Goal: Task Accomplishment & Management: Use online tool/utility

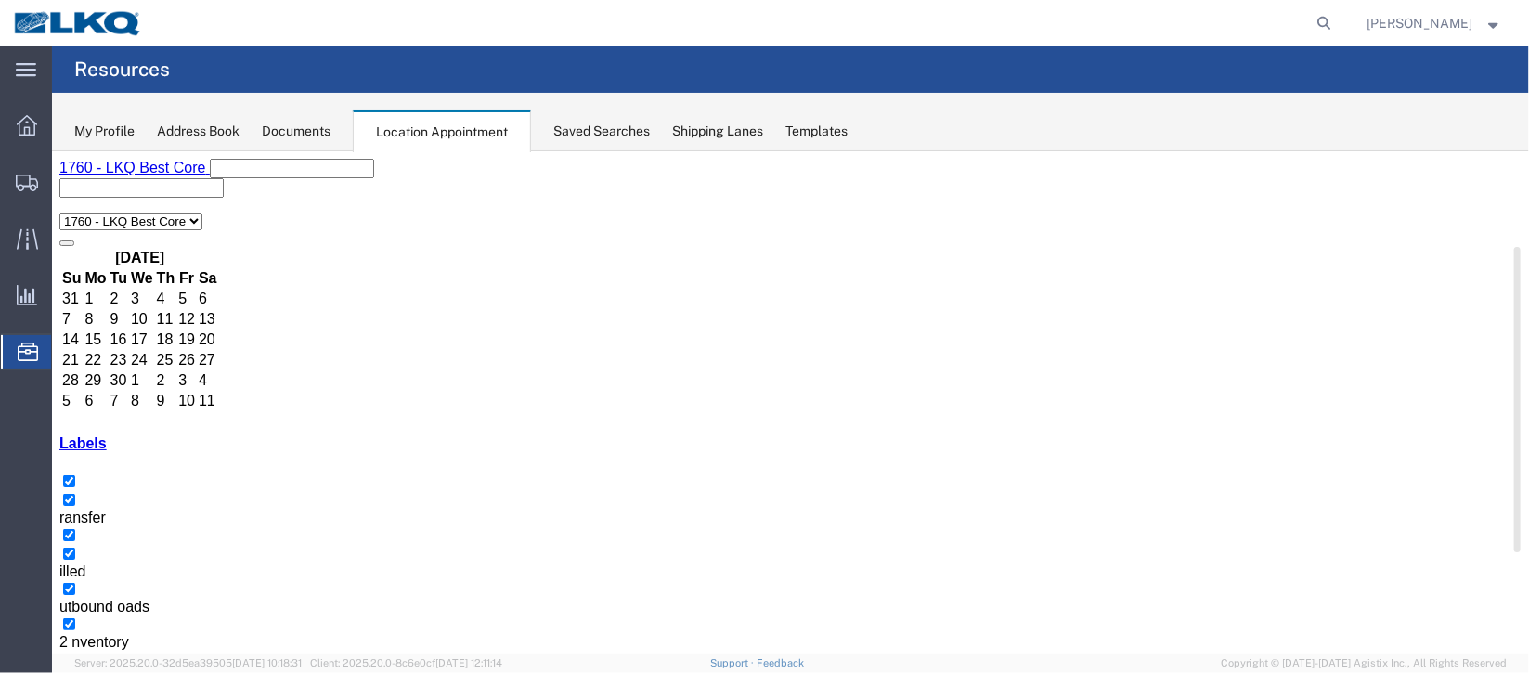
scroll to position [138, 0]
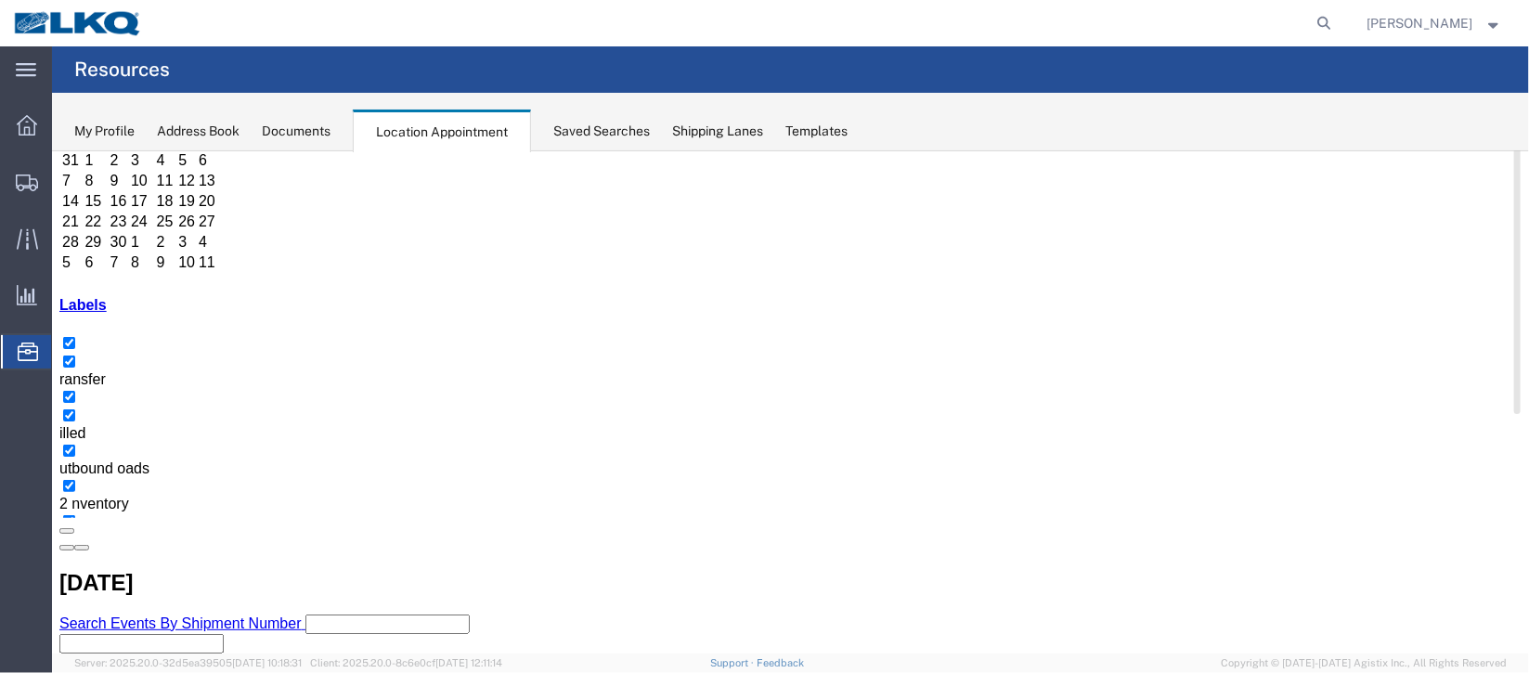
select select "1"
select select "24"
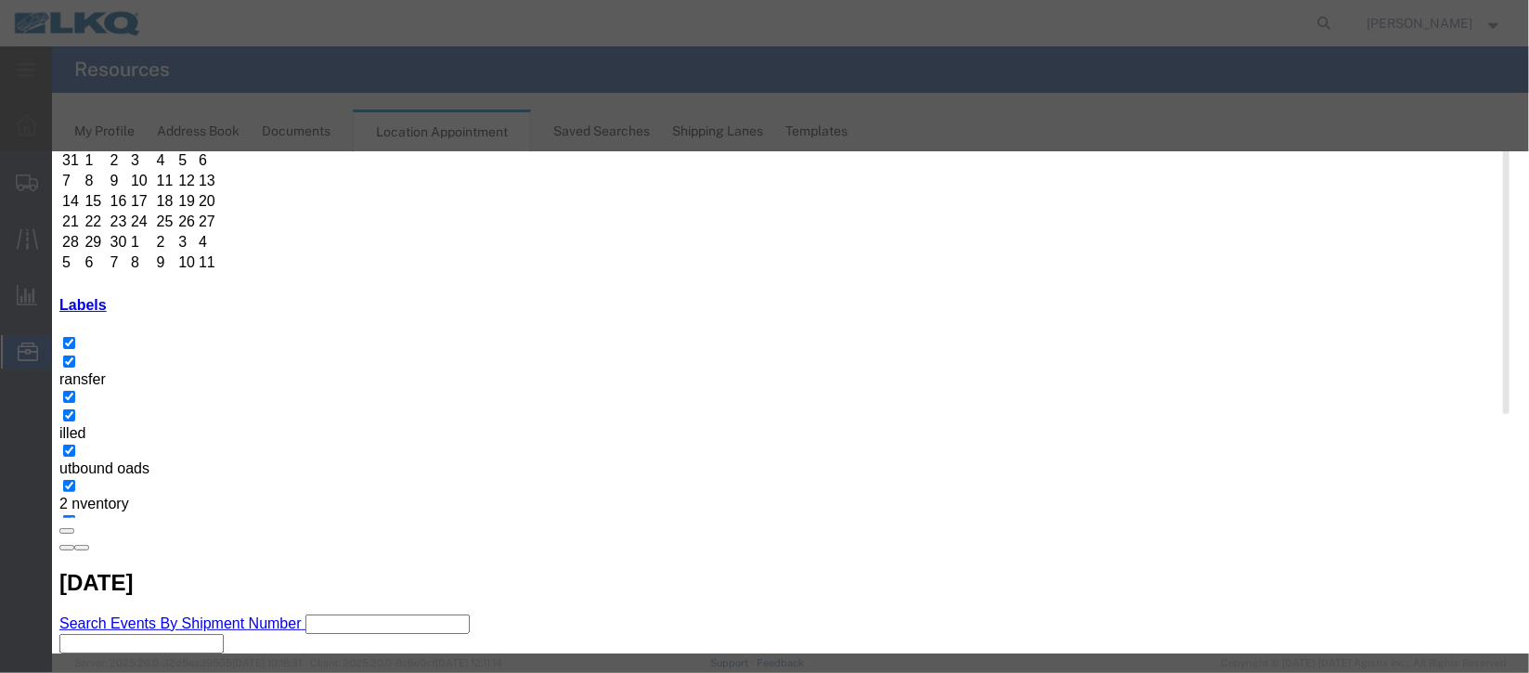
scroll to position [227, 0]
type input "m"
select select "100"
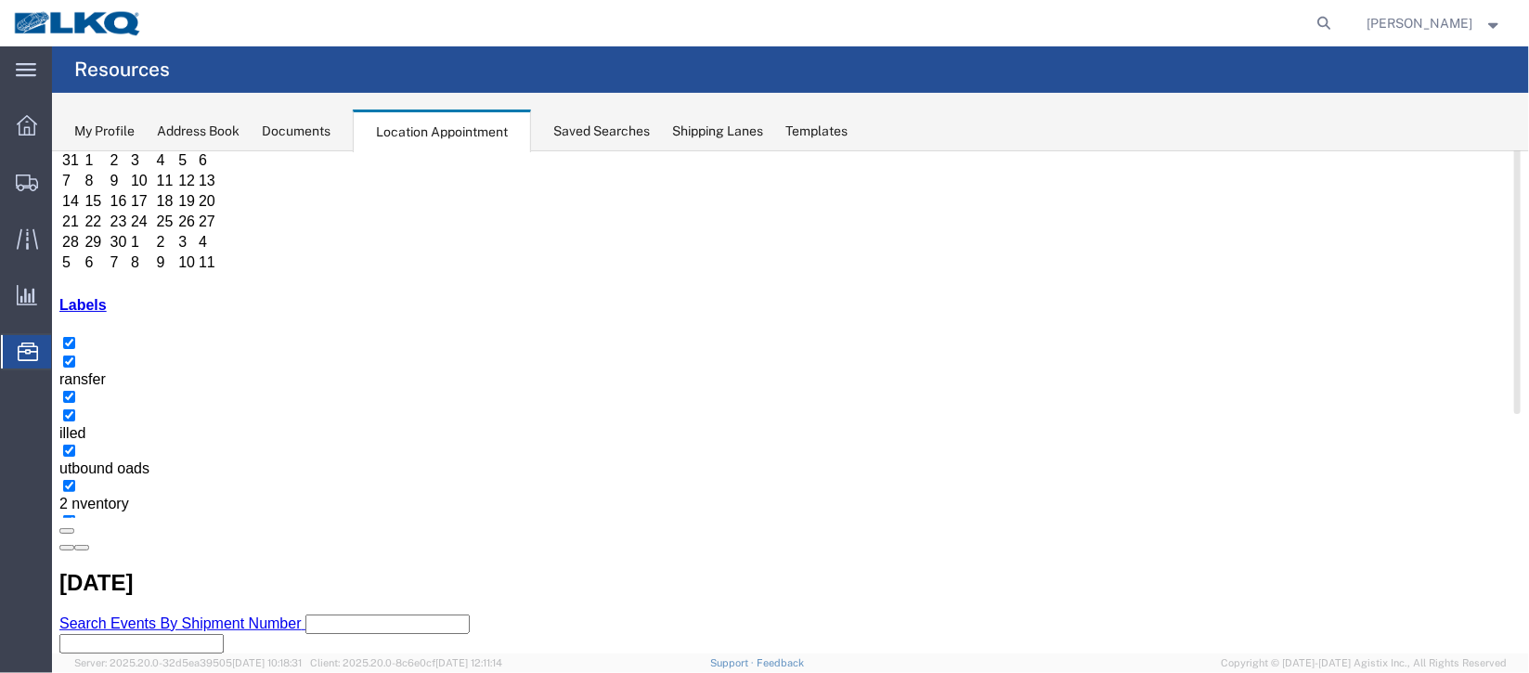
scroll to position [0, 0]
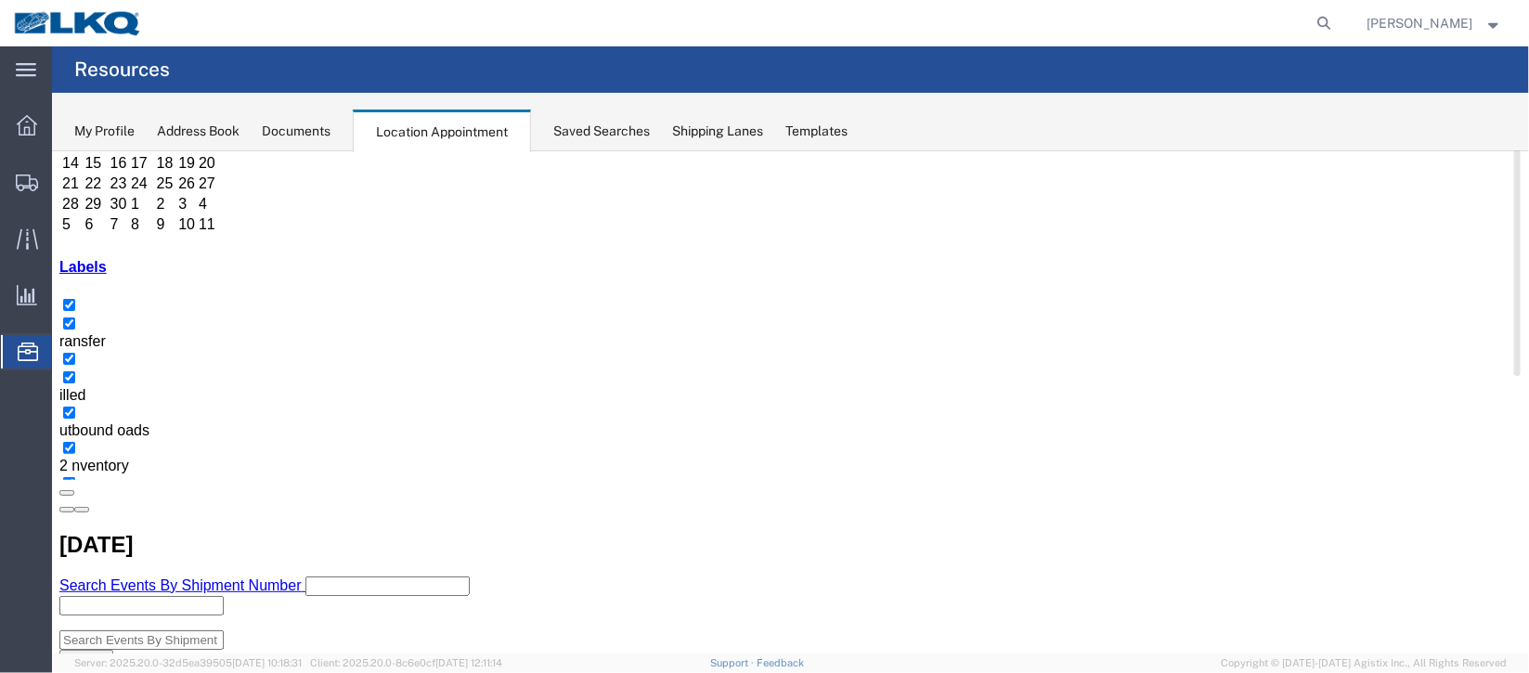
scroll to position [138, 0]
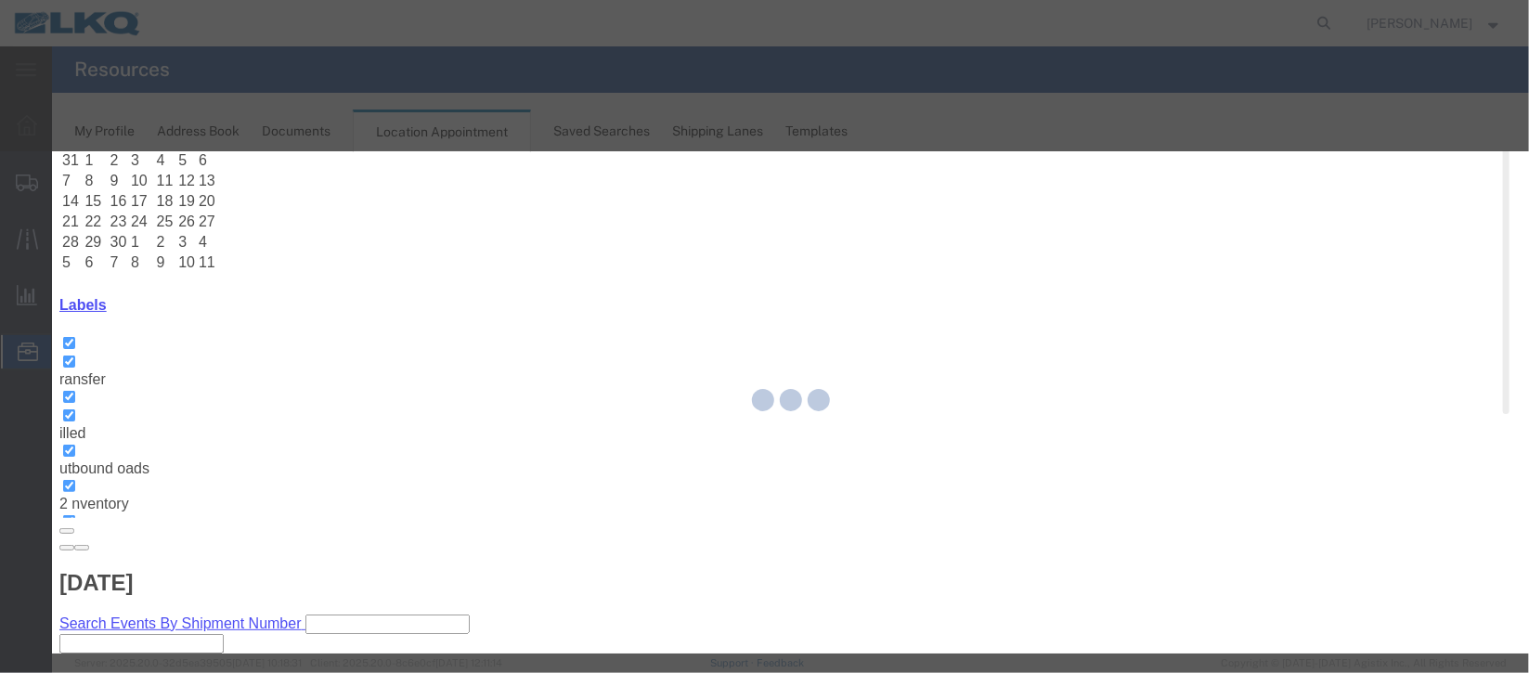
select select
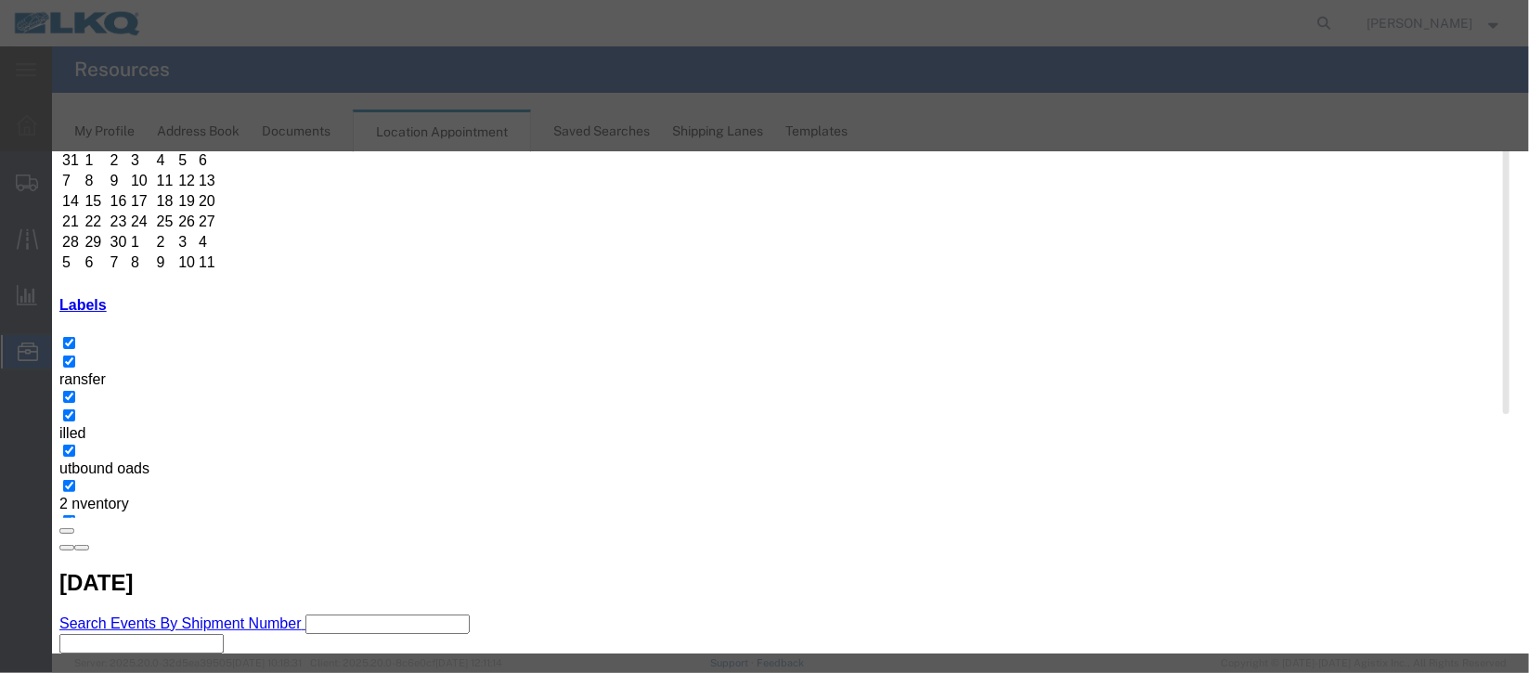
type input "de"
select select "40"
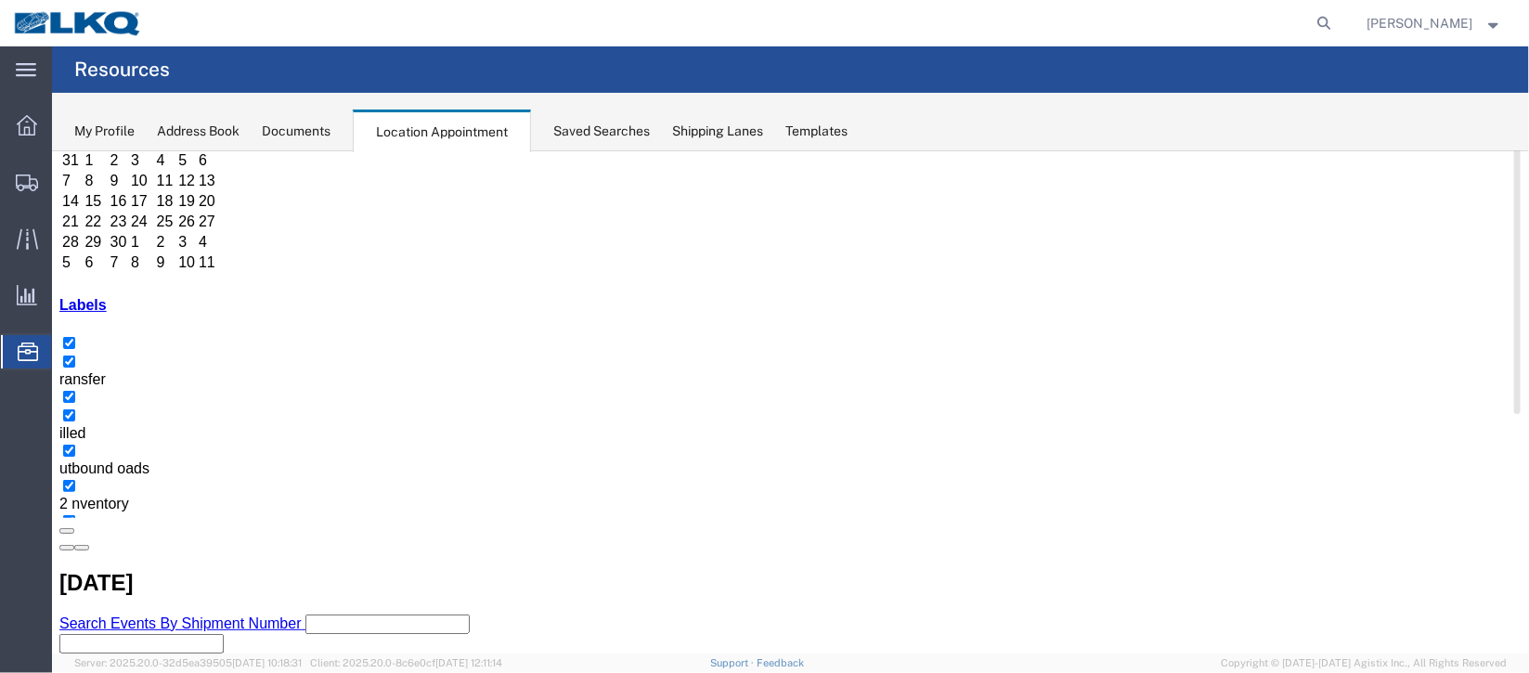
scroll to position [0, 0]
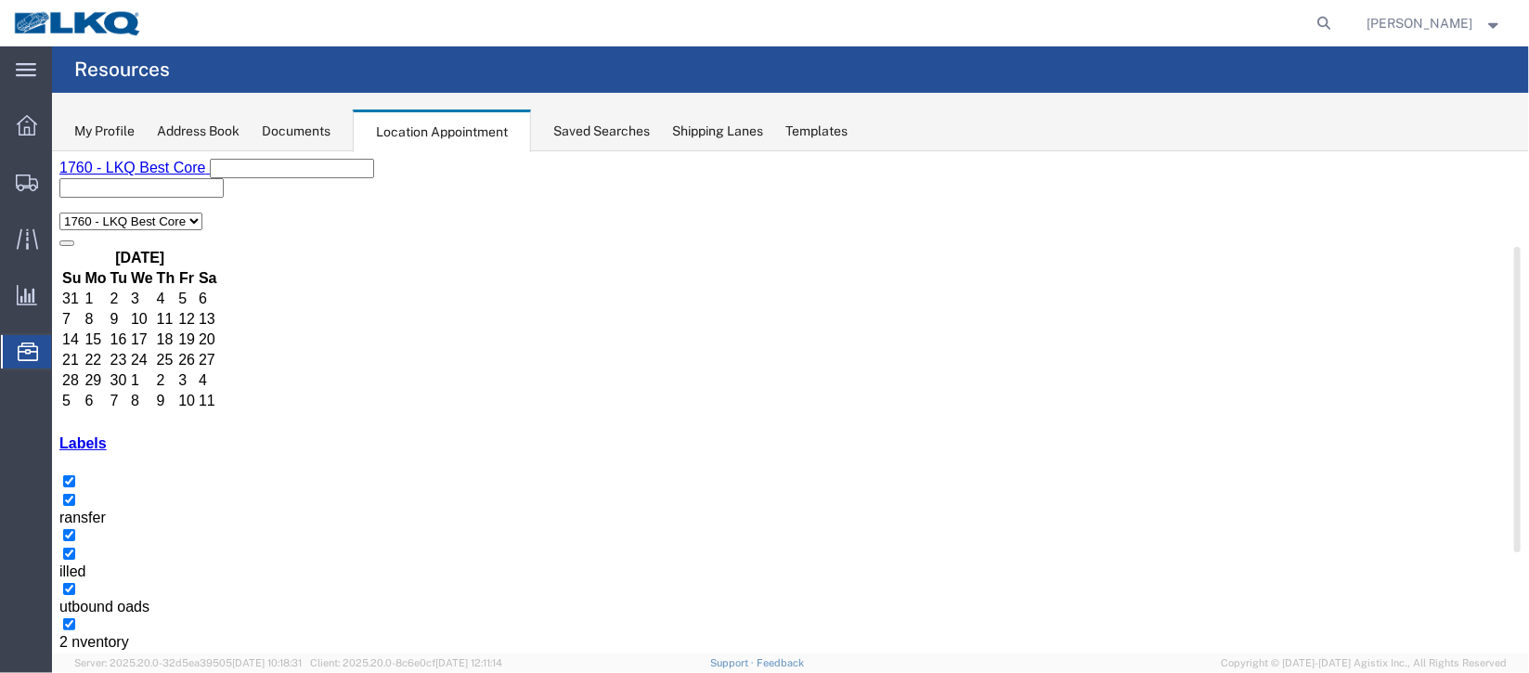
select select "100"
select select "1"
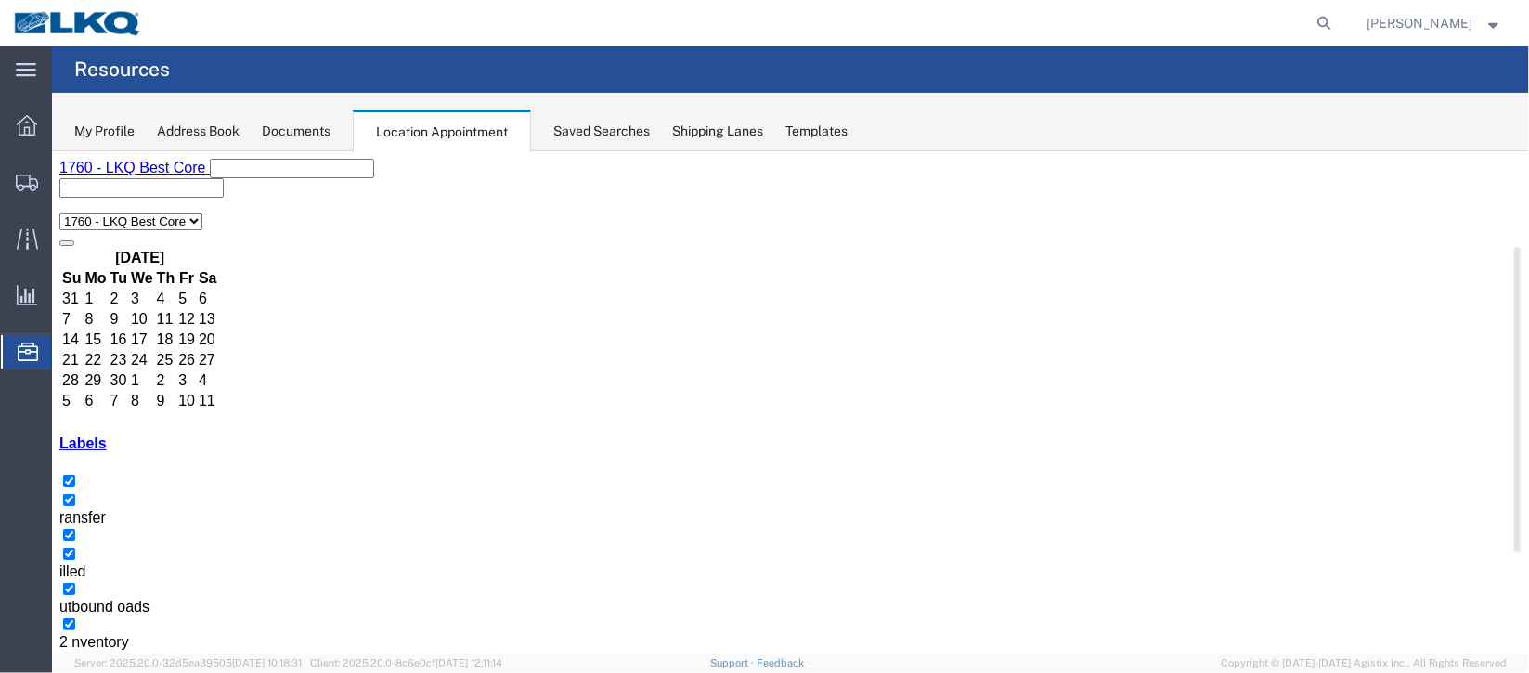
select select
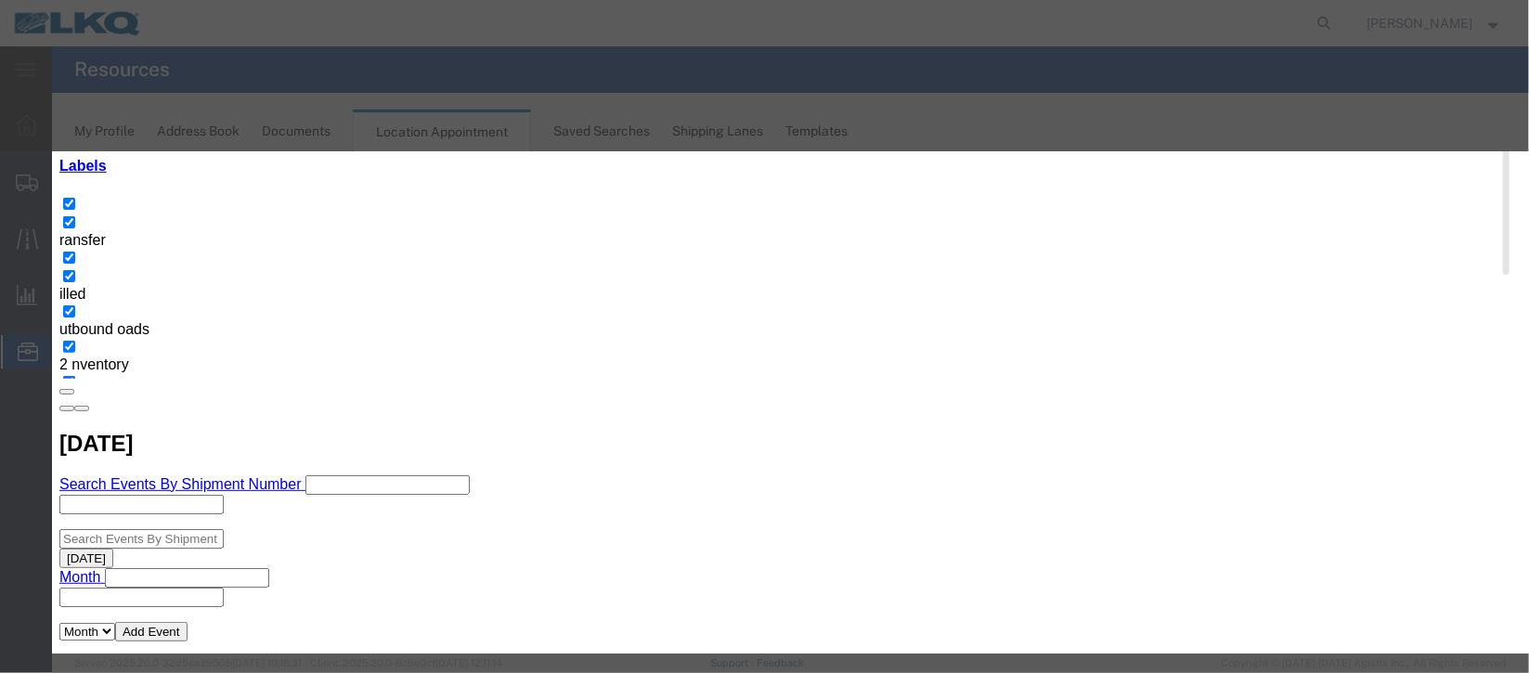
scroll to position [237, 0]
type input "m"
drag, startPoint x: 951, startPoint y: 441, endPoint x: 967, endPoint y: 520, distance: 80.5
select select "100"
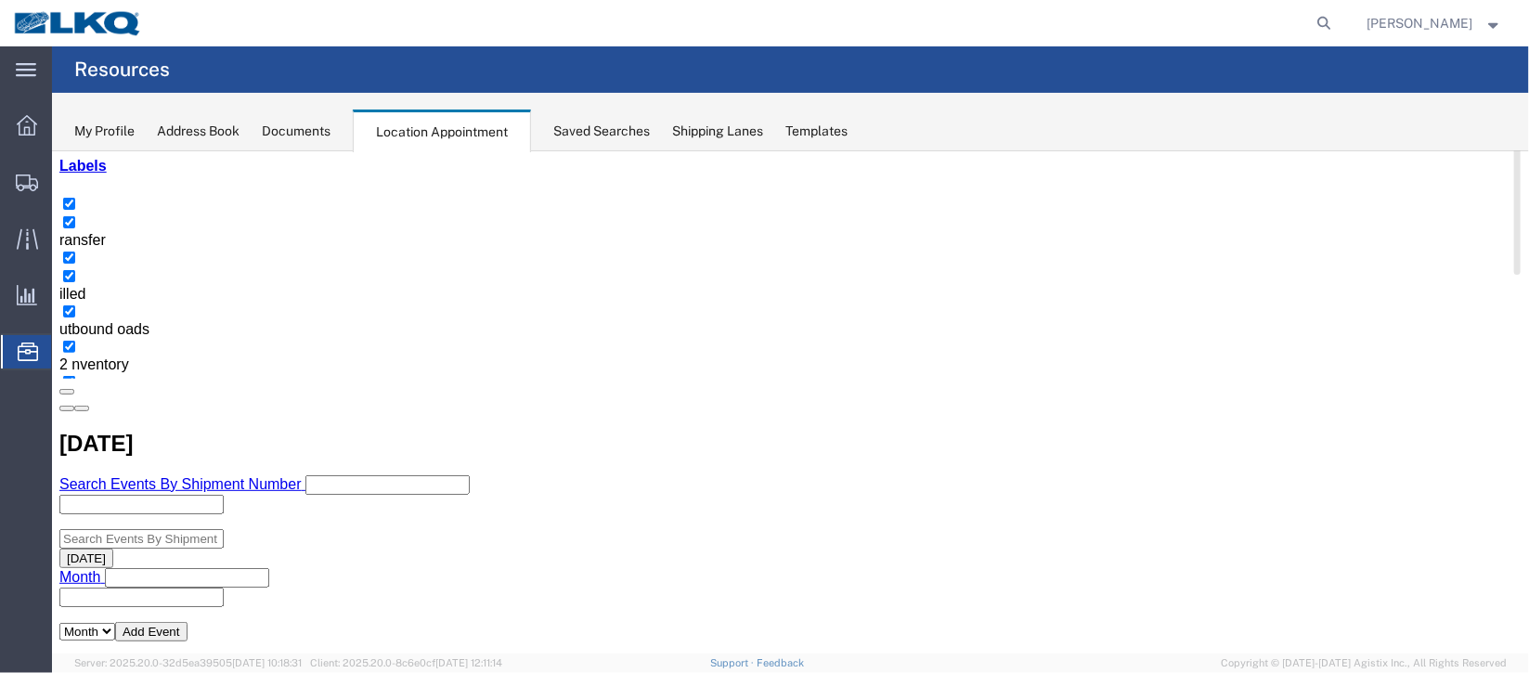
scroll to position [0, 0]
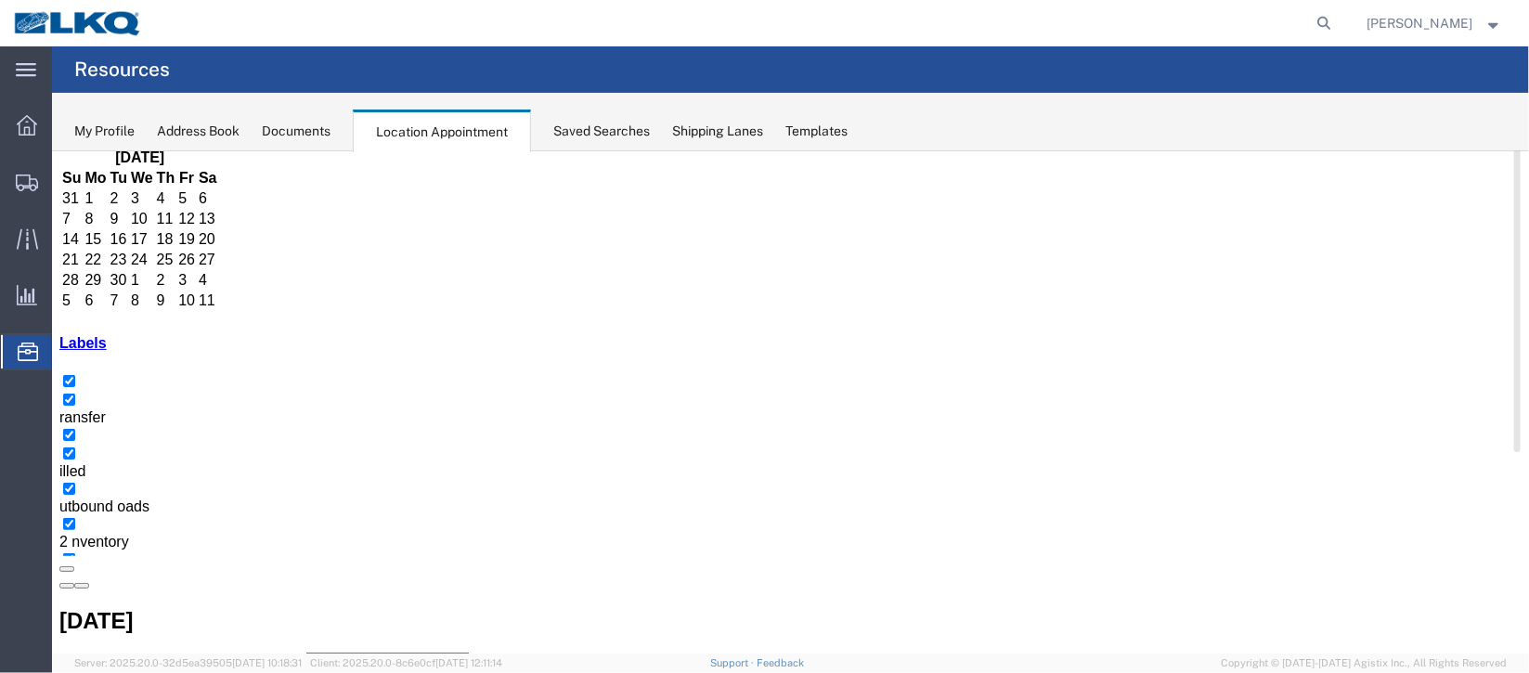
scroll to position [138, 0]
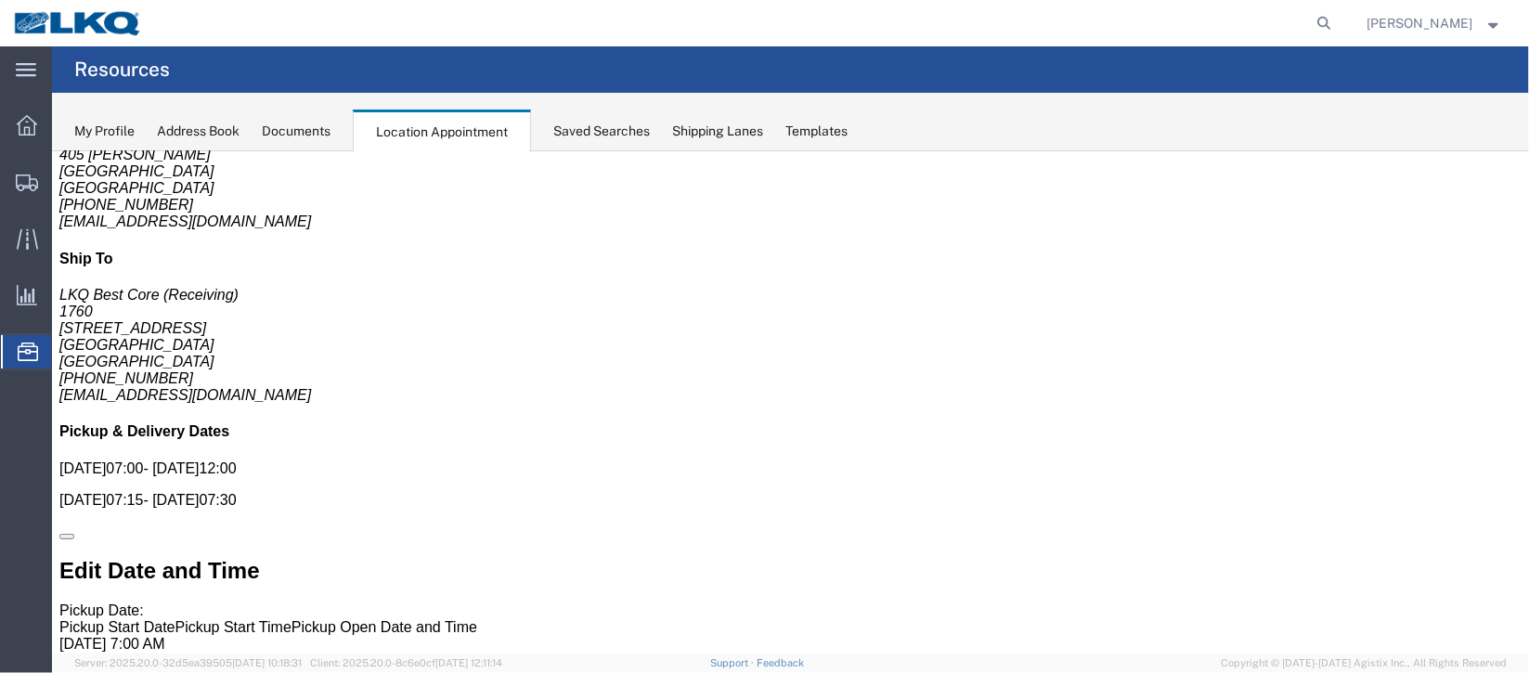
scroll to position [0, 0]
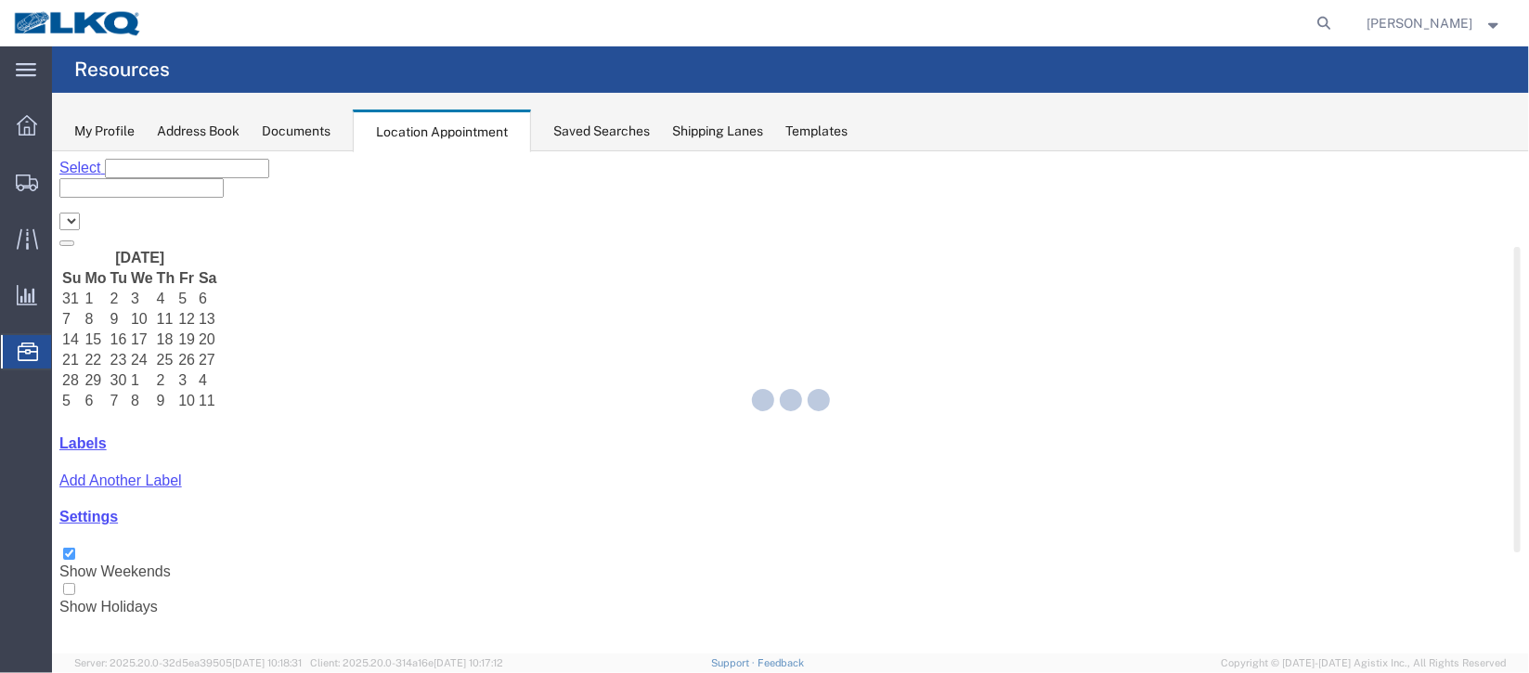
select select "27634"
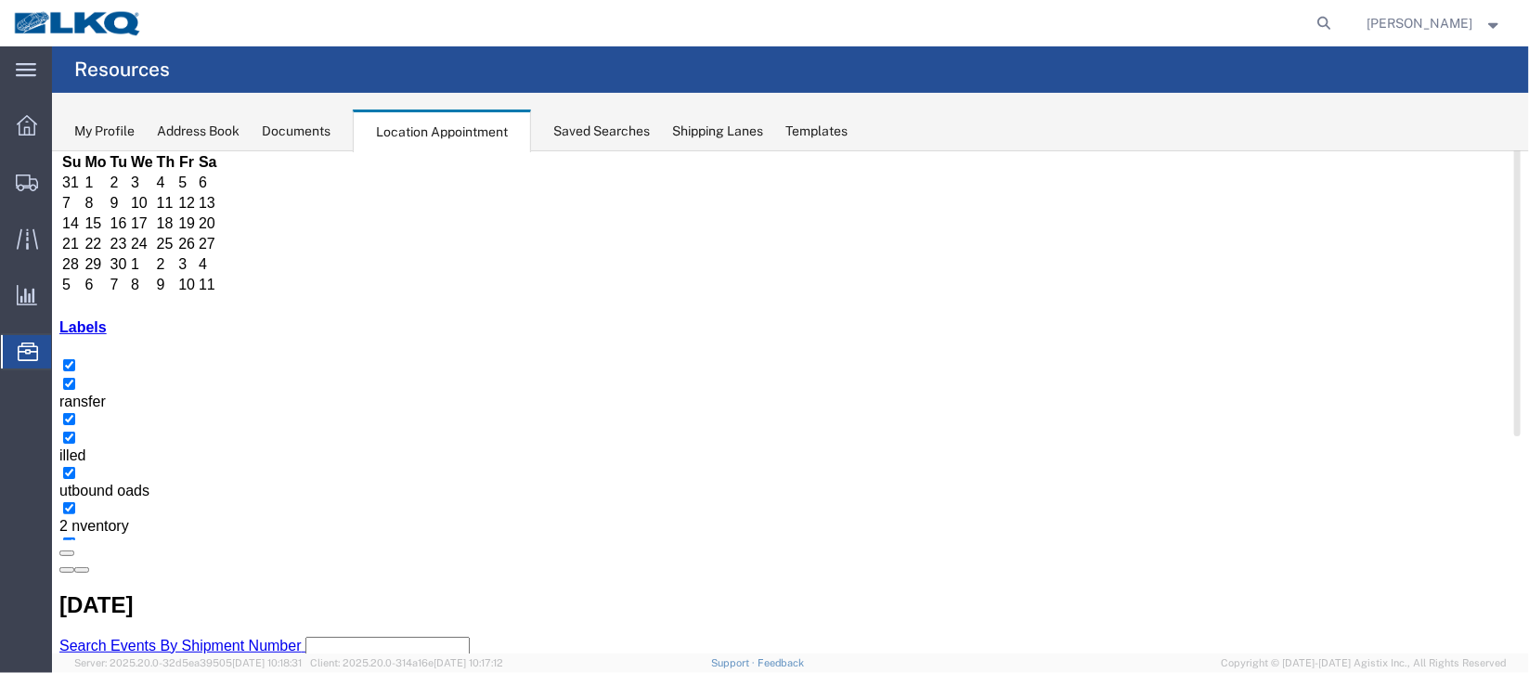
scroll to position [278, 0]
